Goal: Task Accomplishment & Management: Complete application form

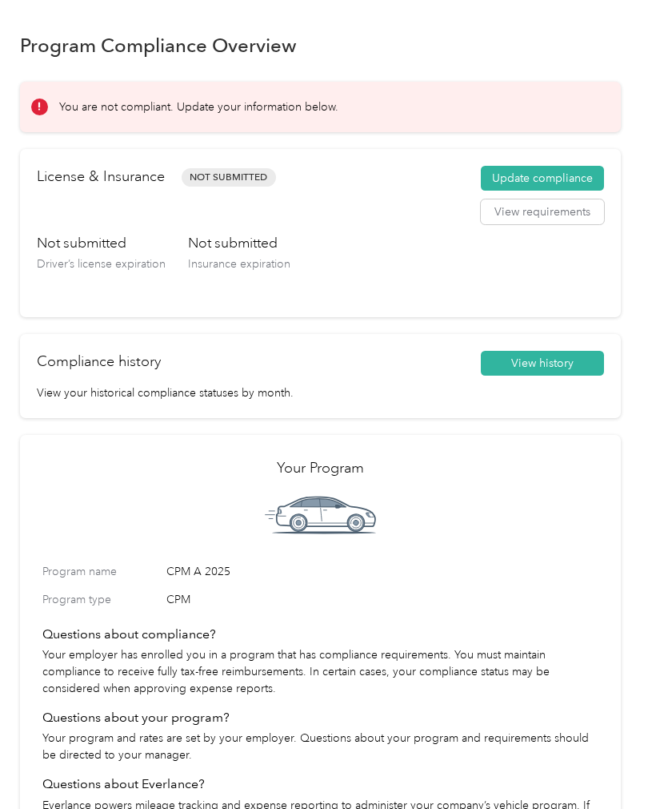
click at [574, 174] on button "Update compliance" at bounding box center [542, 179] width 123 height 26
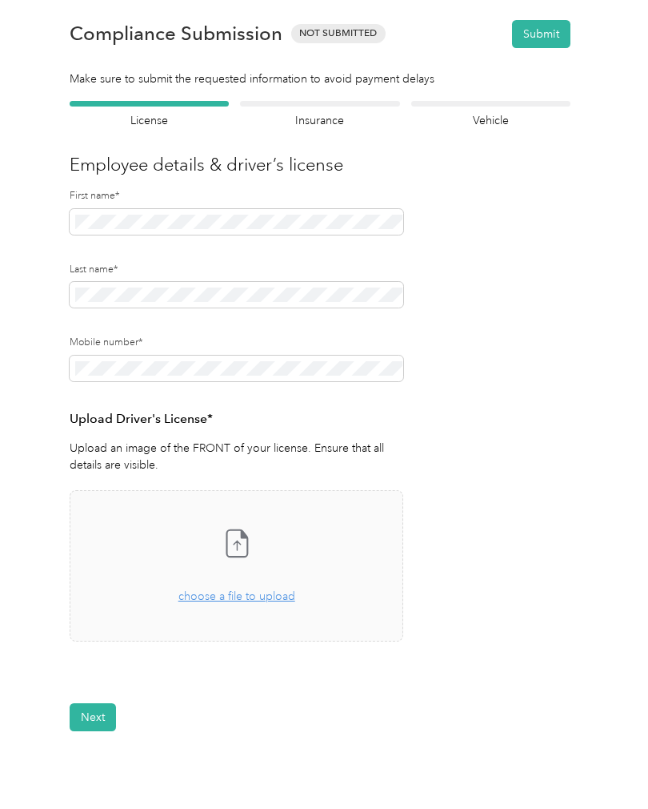
scroll to position [23, 0]
click at [109, 712] on button "Next" at bounding box center [93, 716] width 46 height 28
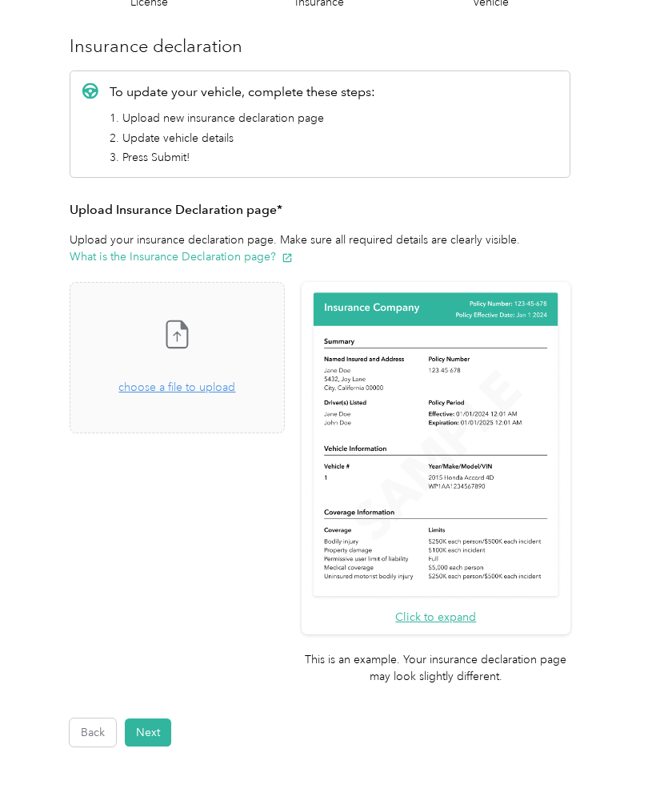
scroll to position [142, 0]
click at [235, 388] on span "choose a file to upload" at bounding box center [176, 386] width 117 height 14
click at [160, 717] on button "Next" at bounding box center [148, 731] width 46 height 28
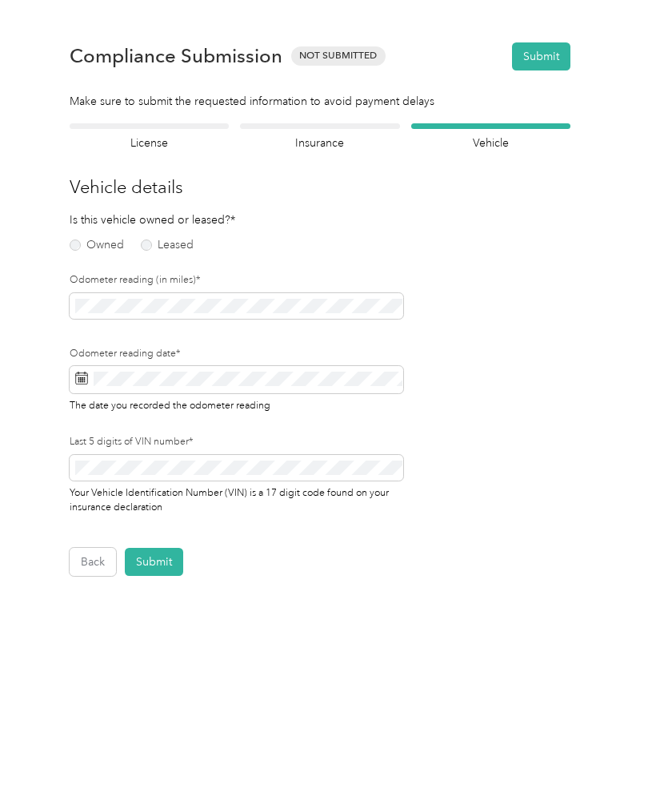
click at [106, 239] on label "Owned" at bounding box center [97, 244] width 54 height 11
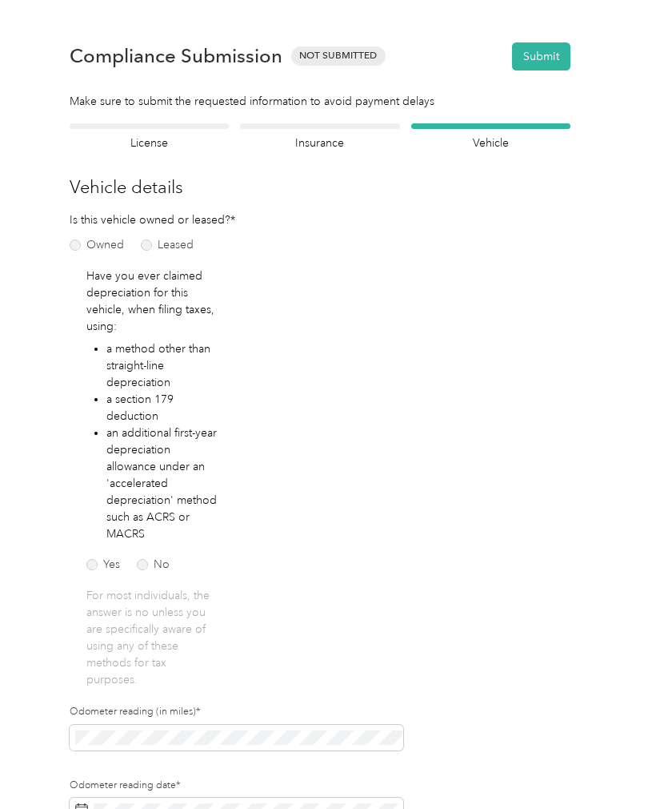
click at [175, 239] on label "Leased" at bounding box center [167, 244] width 53 height 11
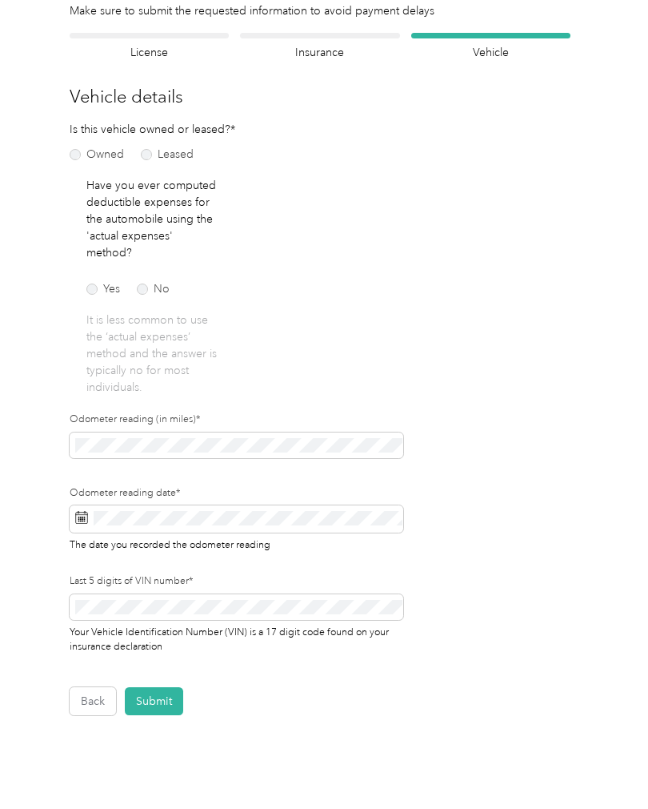
scroll to position [92, 0]
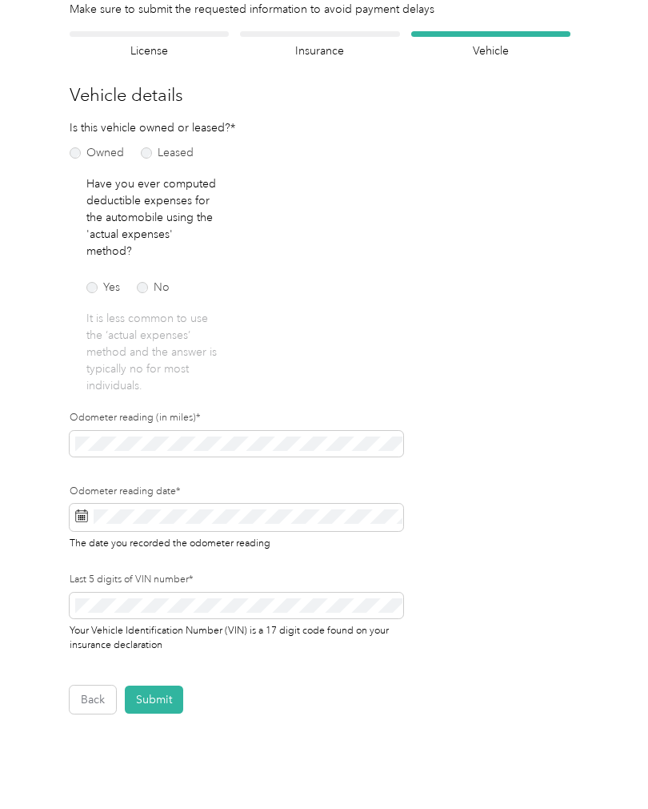
click at [163, 282] on label "No" at bounding box center [153, 287] width 33 height 11
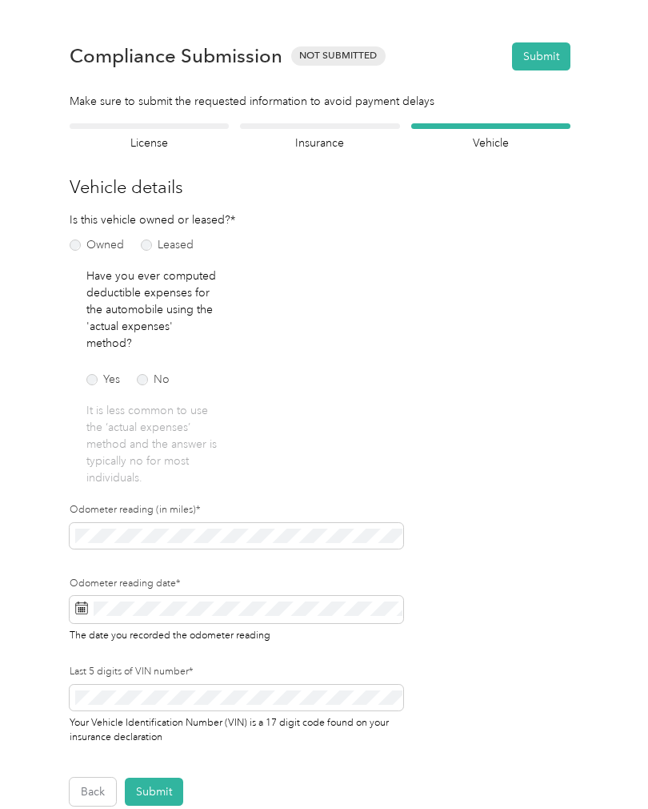
scroll to position [0, 0]
click at [183, 118] on section "Back Home Compliance overview Compliance submission Compliance Submission Not S…" at bounding box center [320, 412] width 601 height 785
